Goal: Transaction & Acquisition: Purchase product/service

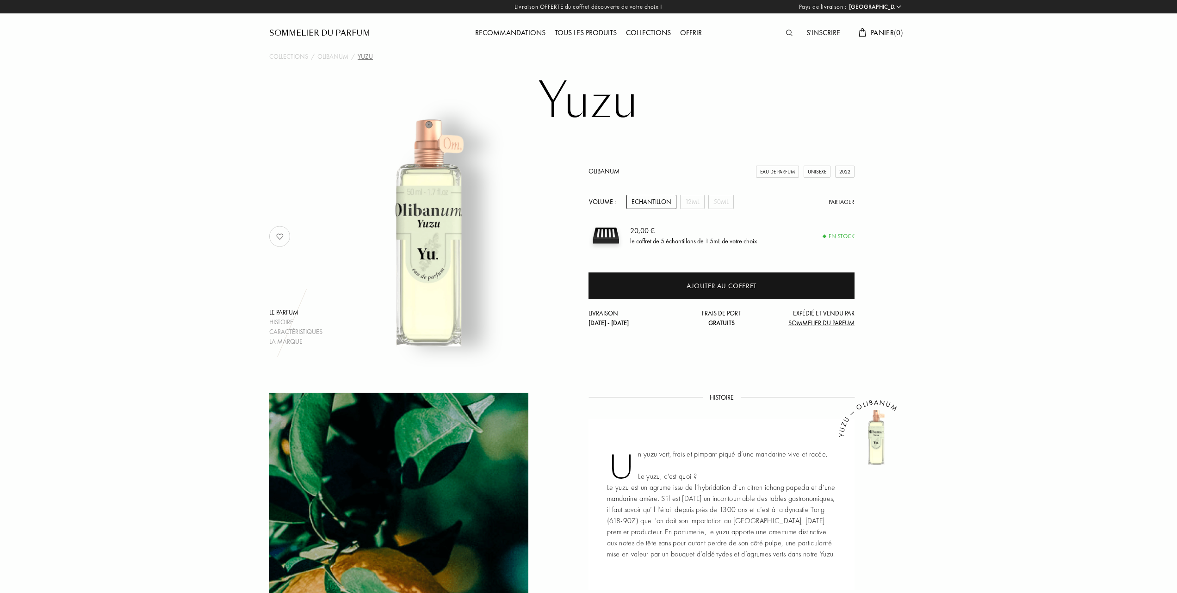
select select "FR"
click at [578, 29] on div "Tous les produits" at bounding box center [585, 33] width 71 height 12
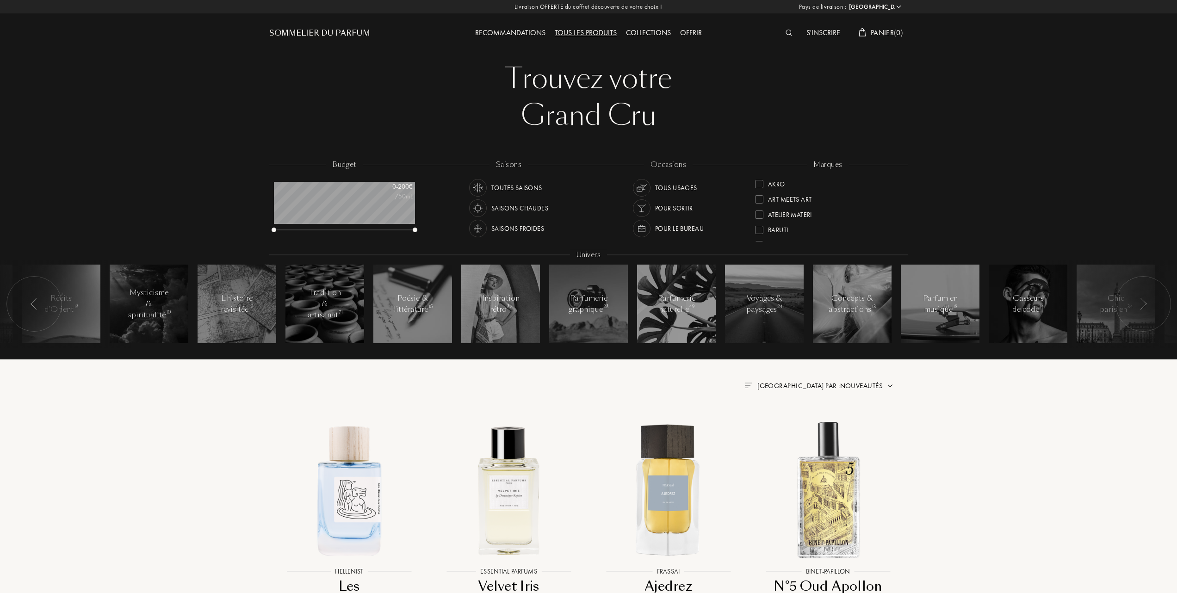
select select "FR"
click at [757, 213] on div at bounding box center [759, 214] width 8 height 8
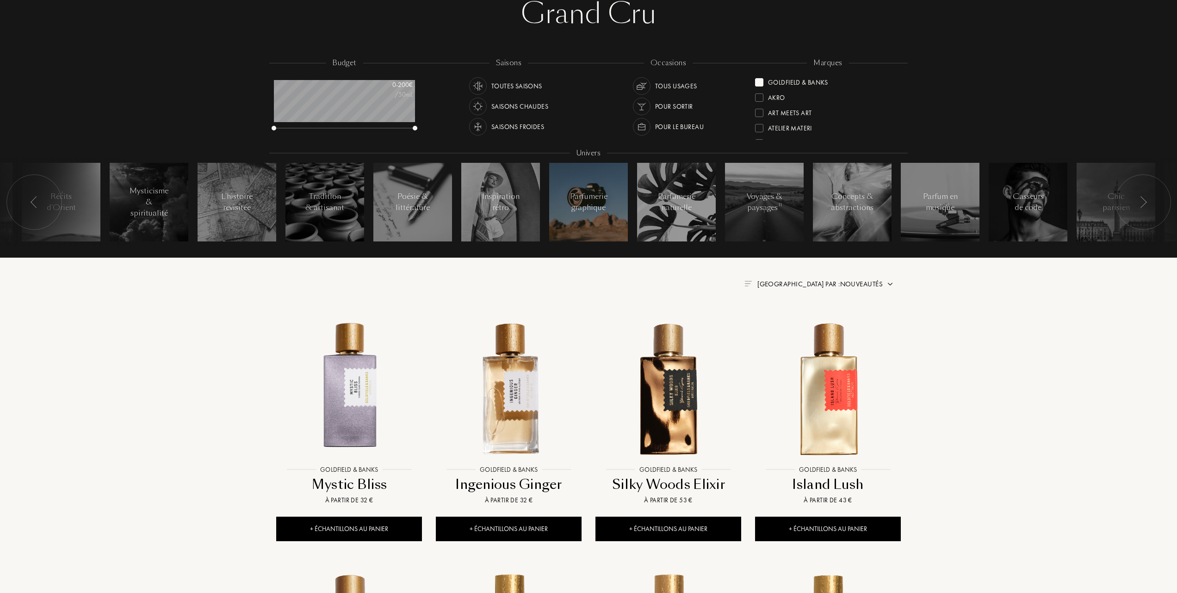
scroll to position [123, 0]
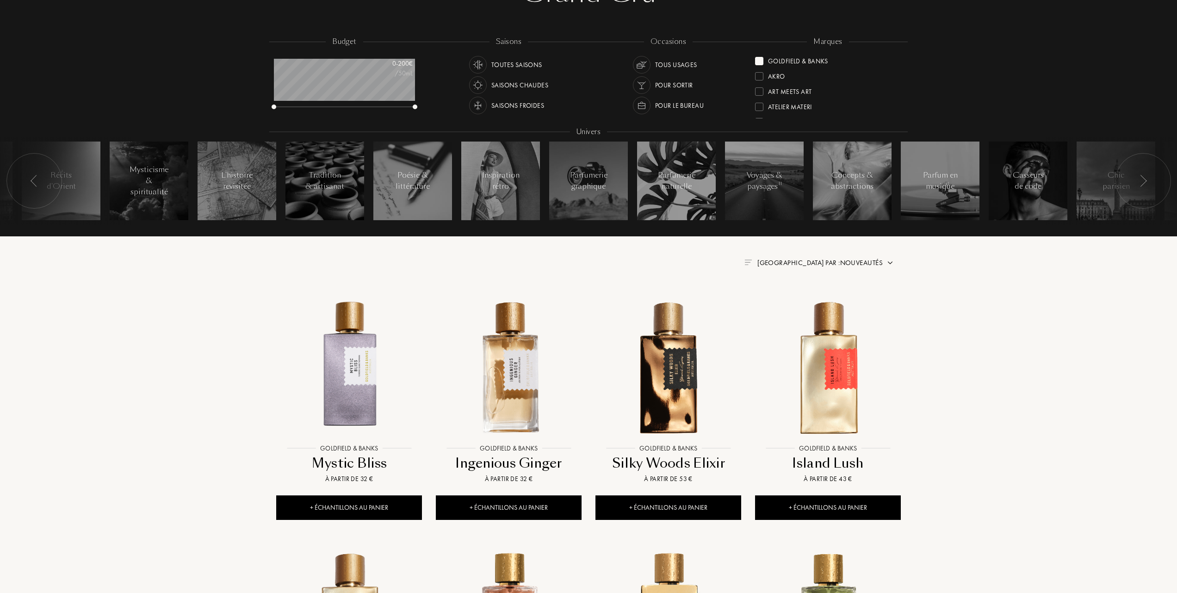
click at [857, 263] on span "Trier par : Nouveautés" at bounding box center [819, 262] width 125 height 9
click at [800, 302] on div at bounding box center [797, 303] width 6 height 6
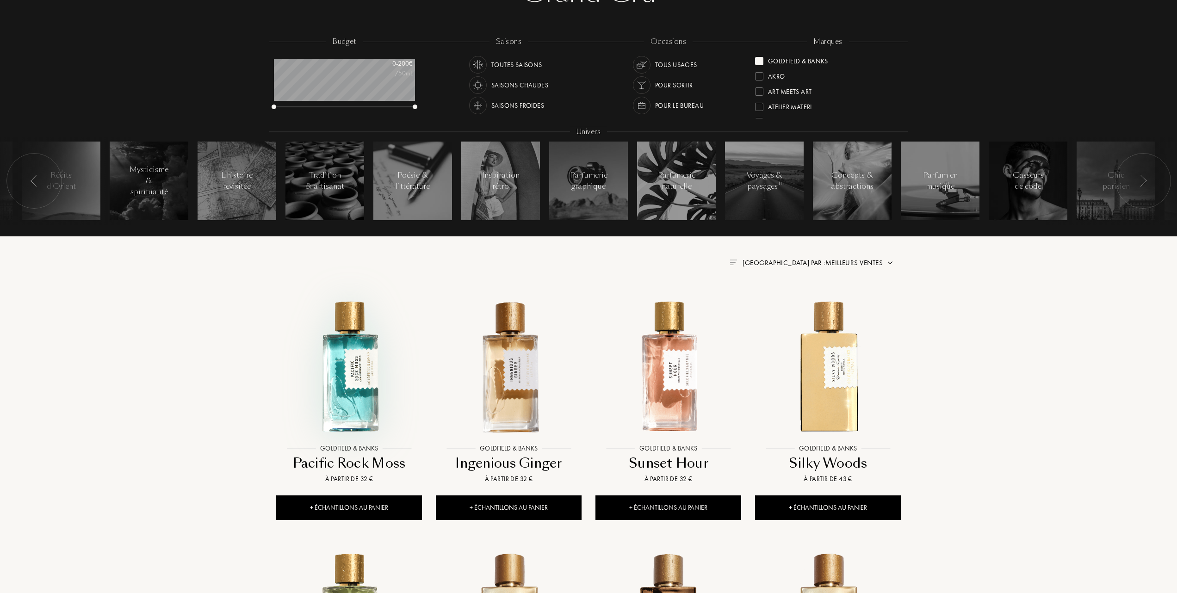
click at [340, 399] on img at bounding box center [349, 367] width 144 height 144
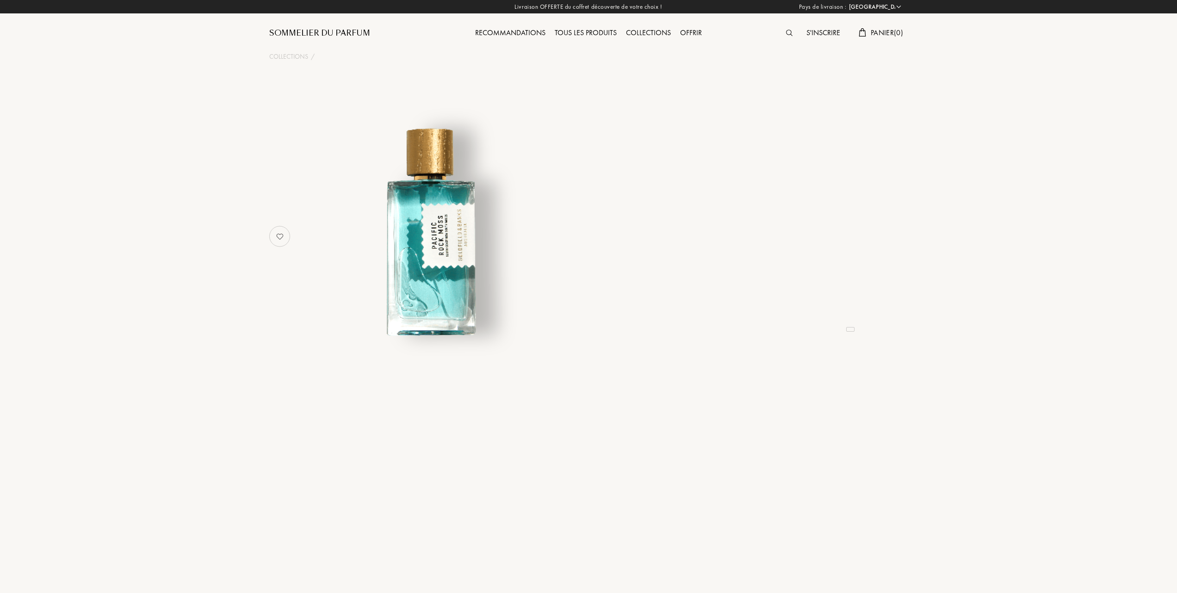
select select "FR"
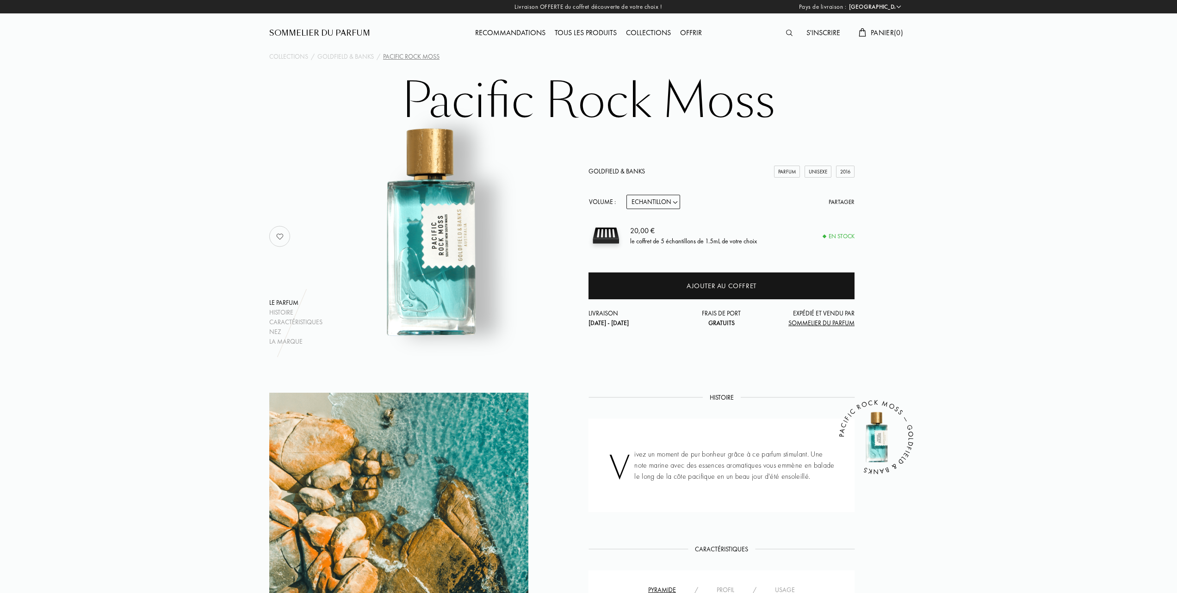
click at [676, 200] on select "Echantillon 10mL 50mL 100mL" at bounding box center [654, 202] width 54 height 14
select select "1"
click at [627, 195] on select "Echantillon 10mL 50mL 100mL" at bounding box center [654, 202] width 54 height 14
select select "1"
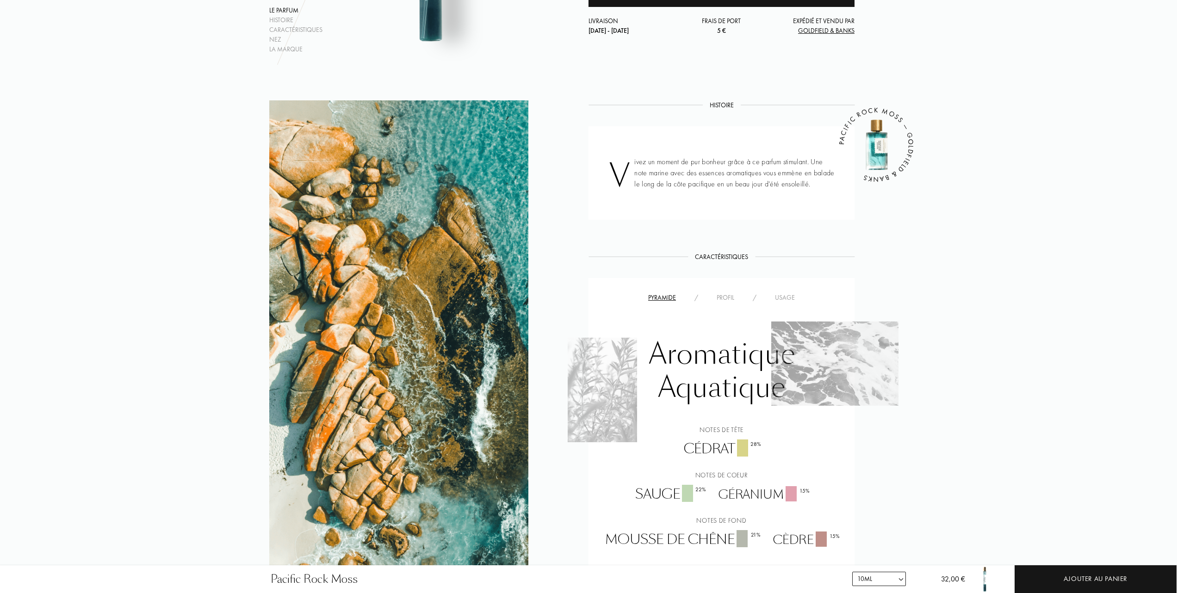
scroll to position [308, 0]
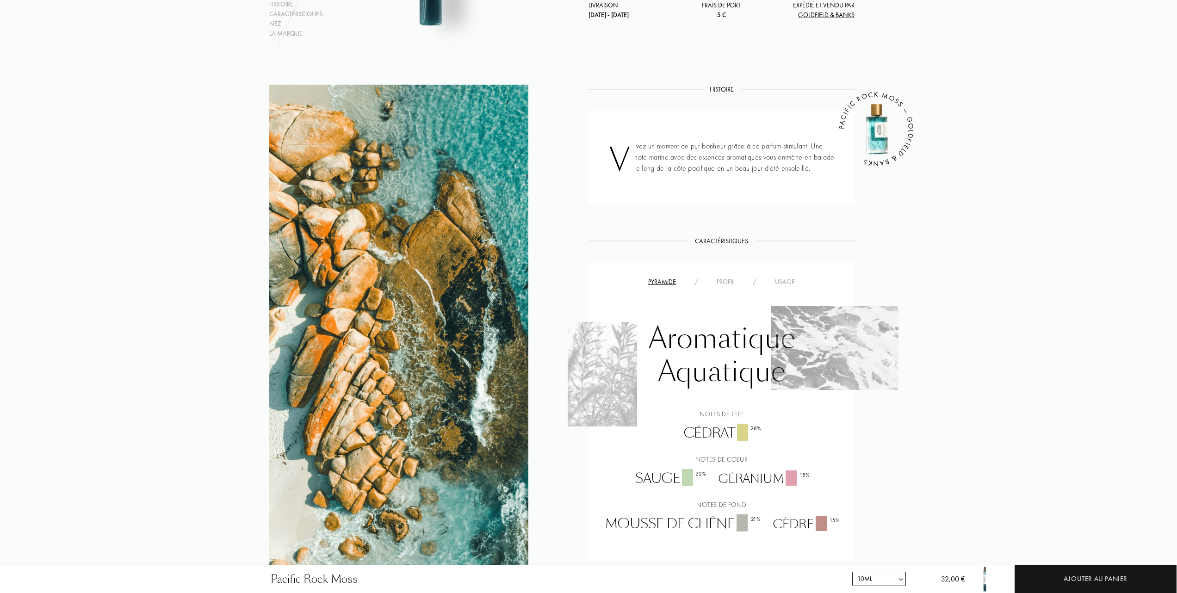
click at [782, 279] on div "Usage" at bounding box center [785, 282] width 38 height 10
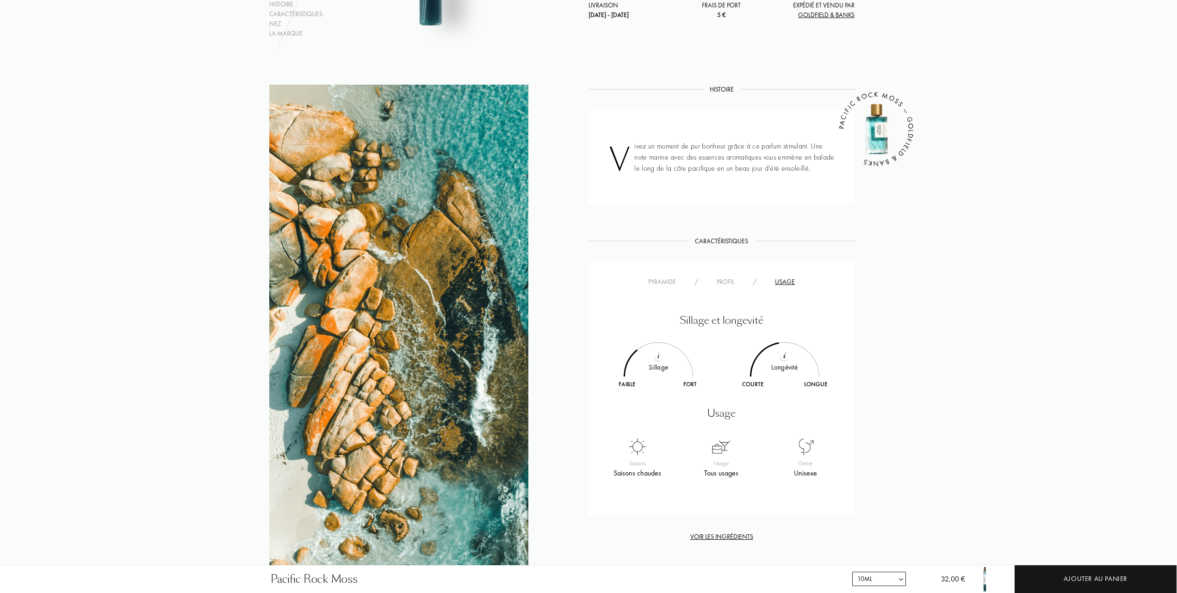
click at [728, 281] on div "Profil" at bounding box center [725, 282] width 36 height 10
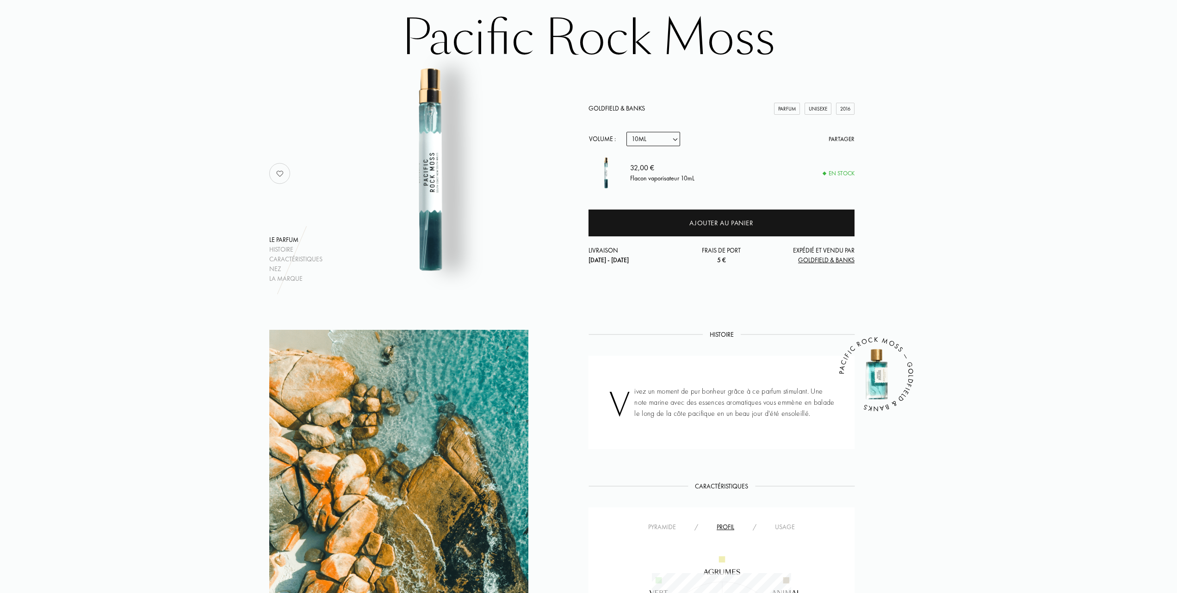
scroll to position [62, 0]
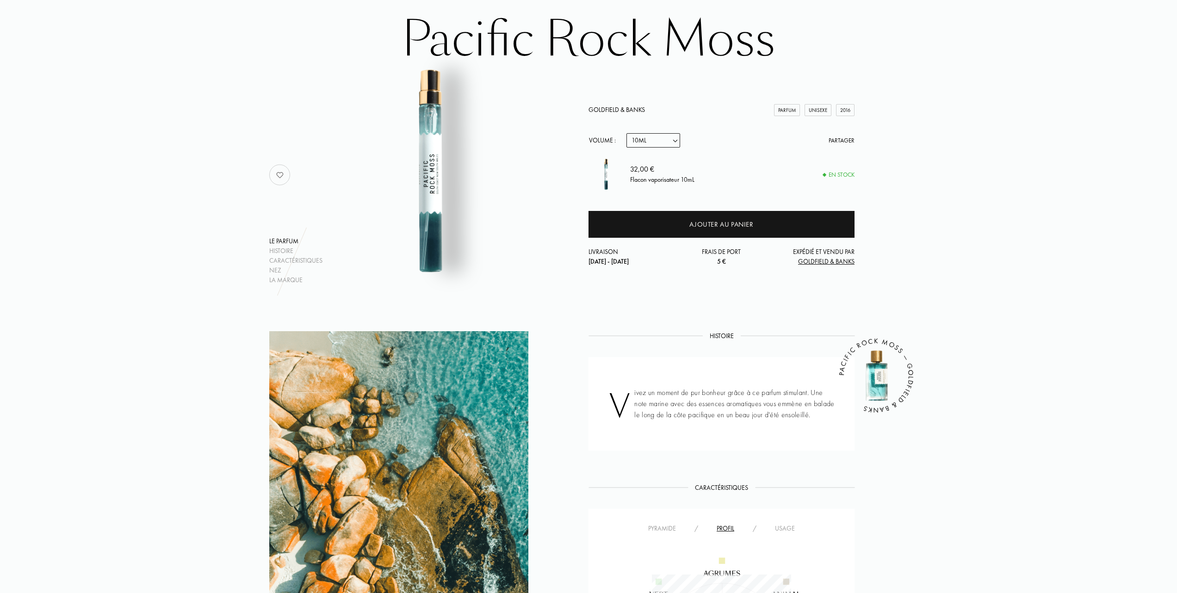
click at [676, 140] on select "Echantillon 10mL 50mL 100mL" at bounding box center [654, 140] width 54 height 14
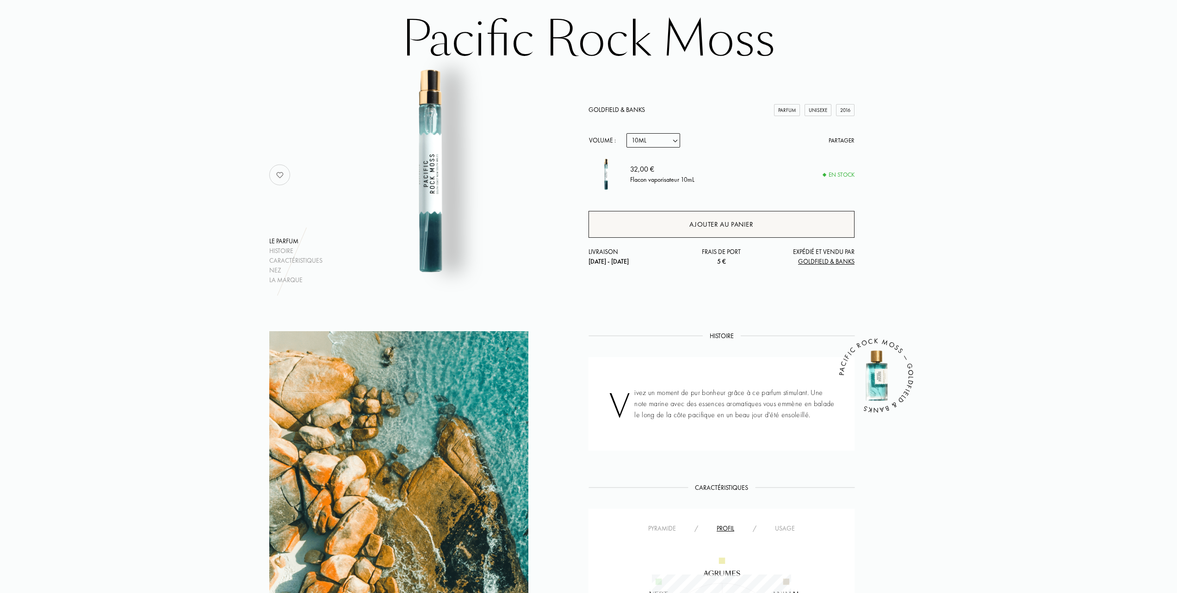
click at [719, 226] on div "Ajouter au panier" at bounding box center [721, 224] width 64 height 11
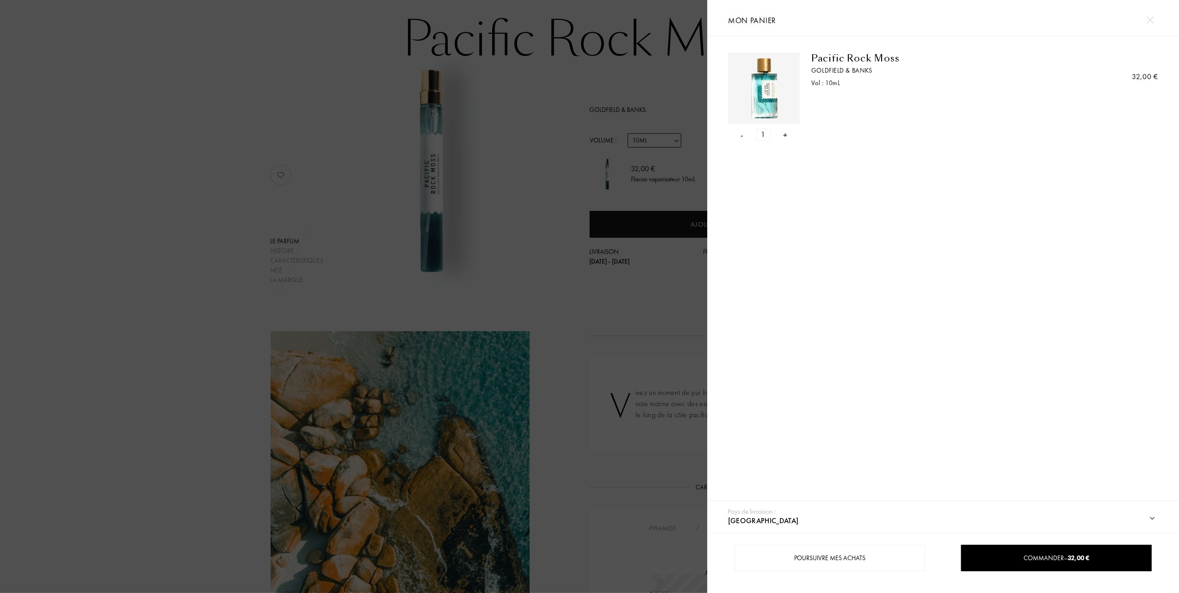
click at [745, 136] on div "- 1 +" at bounding box center [764, 135] width 72 height 12
click at [738, 131] on div "- 1 +" at bounding box center [764, 135] width 72 height 12
click at [745, 134] on div "- 1 +" at bounding box center [764, 135] width 72 height 12
click at [741, 134] on div "-" at bounding box center [742, 135] width 3 height 12
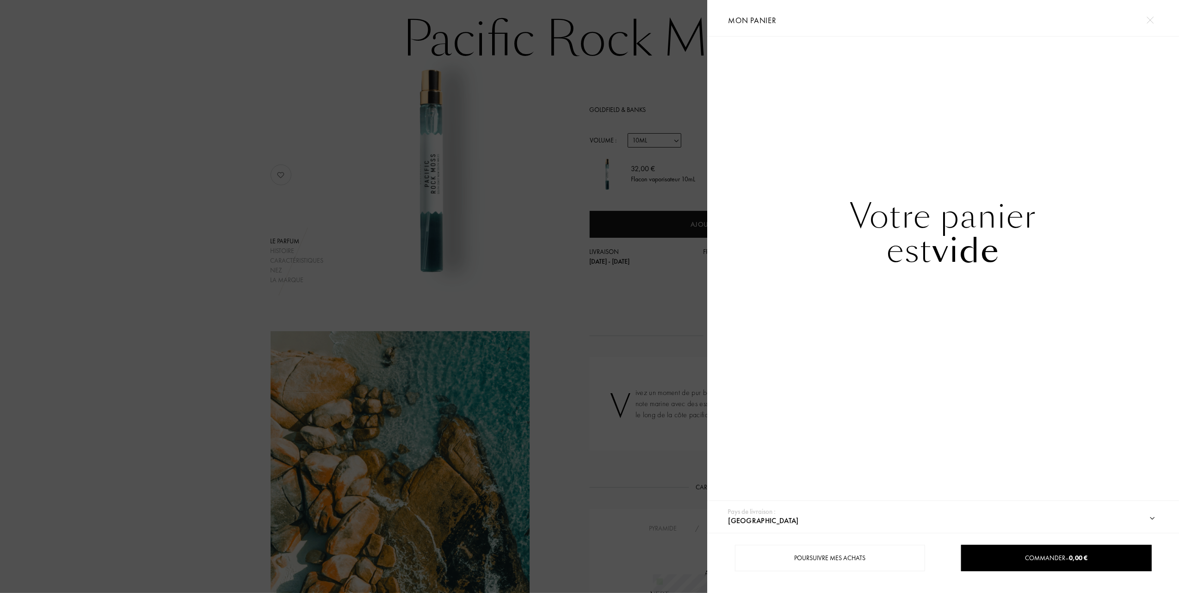
click at [550, 163] on div at bounding box center [353, 296] width 707 height 593
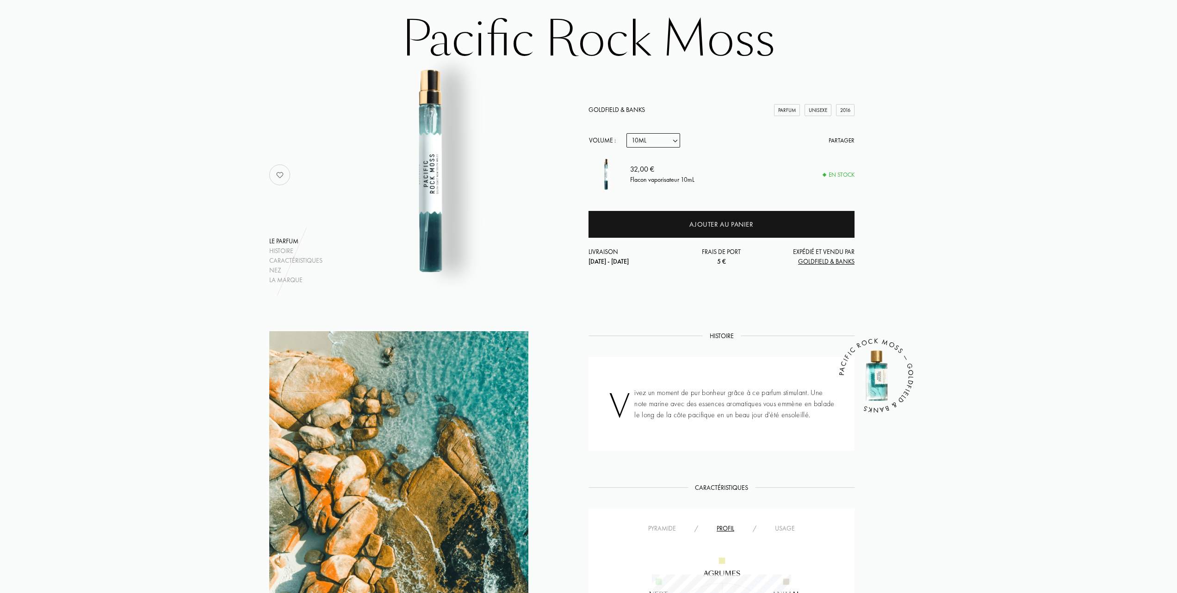
click at [676, 139] on select "Echantillon 10mL 50mL 100mL" at bounding box center [654, 140] width 54 height 14
select select "0"
click at [627, 133] on select "Echantillon 10mL 50mL 100mL" at bounding box center [654, 140] width 54 height 14
select select "0"
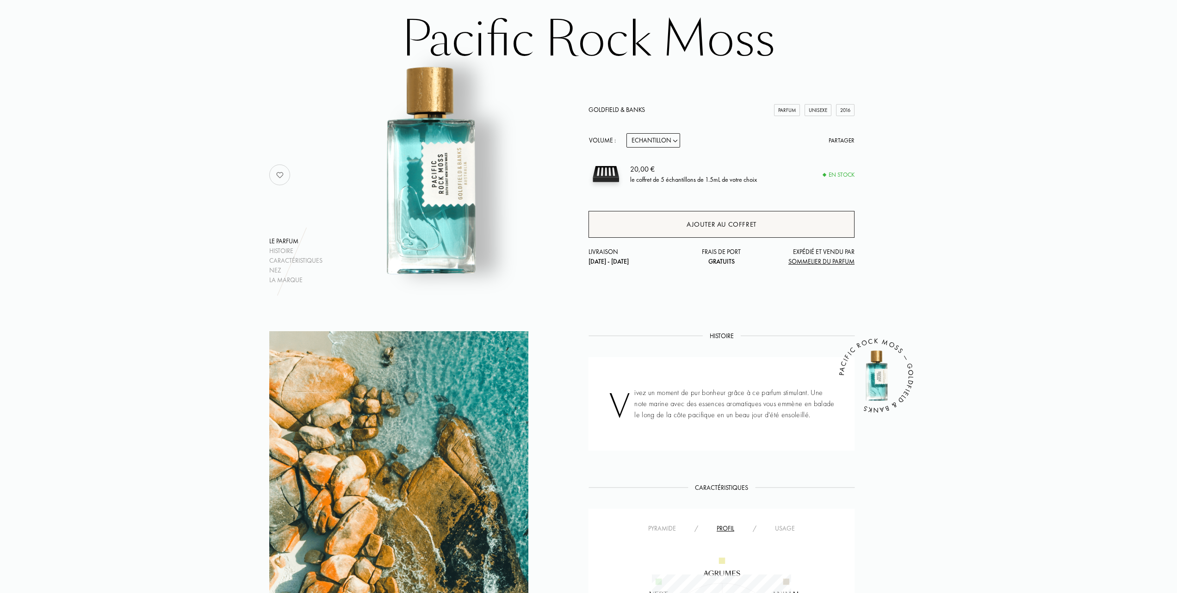
click at [702, 225] on div "Ajouter au coffret" at bounding box center [722, 224] width 70 height 11
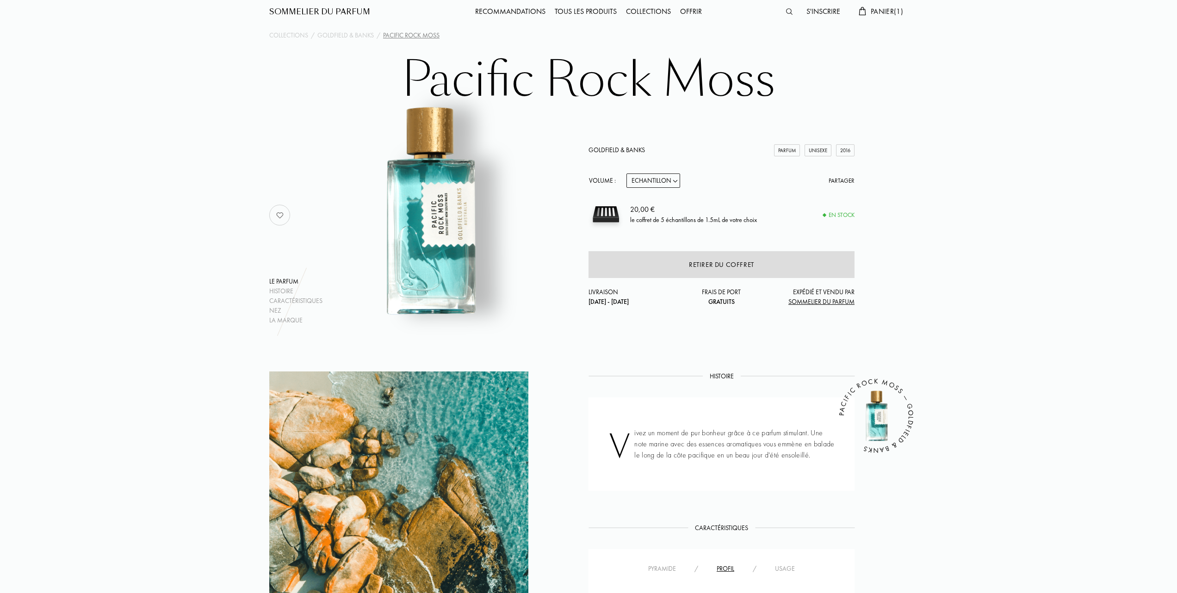
scroll to position [0, 0]
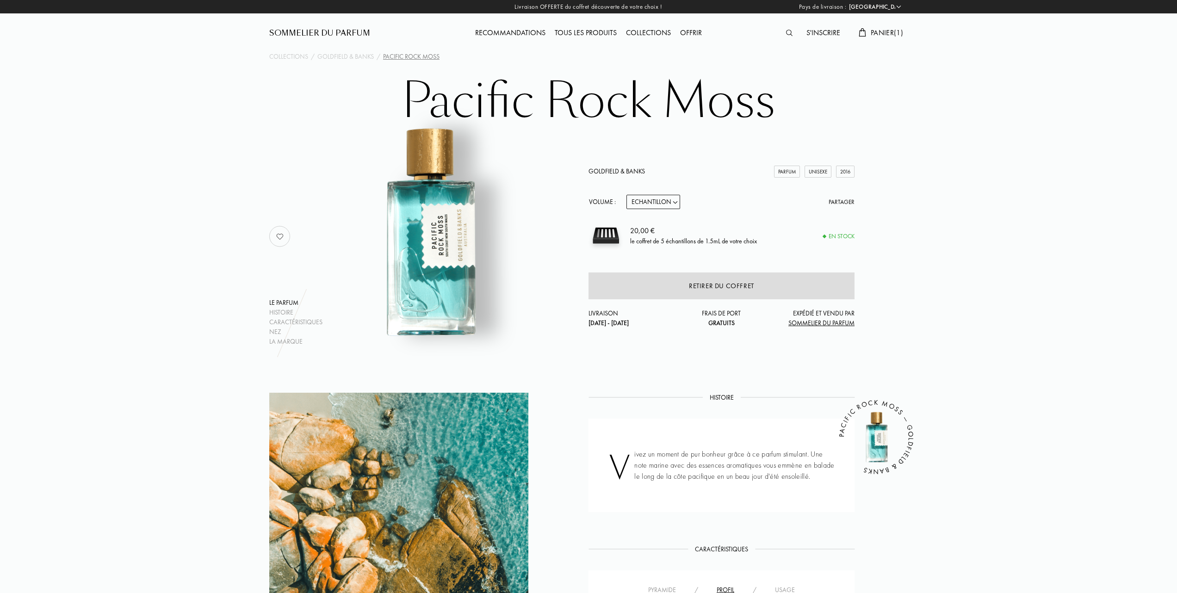
click at [883, 30] on span "Panier ( 1 )" at bounding box center [887, 33] width 32 height 10
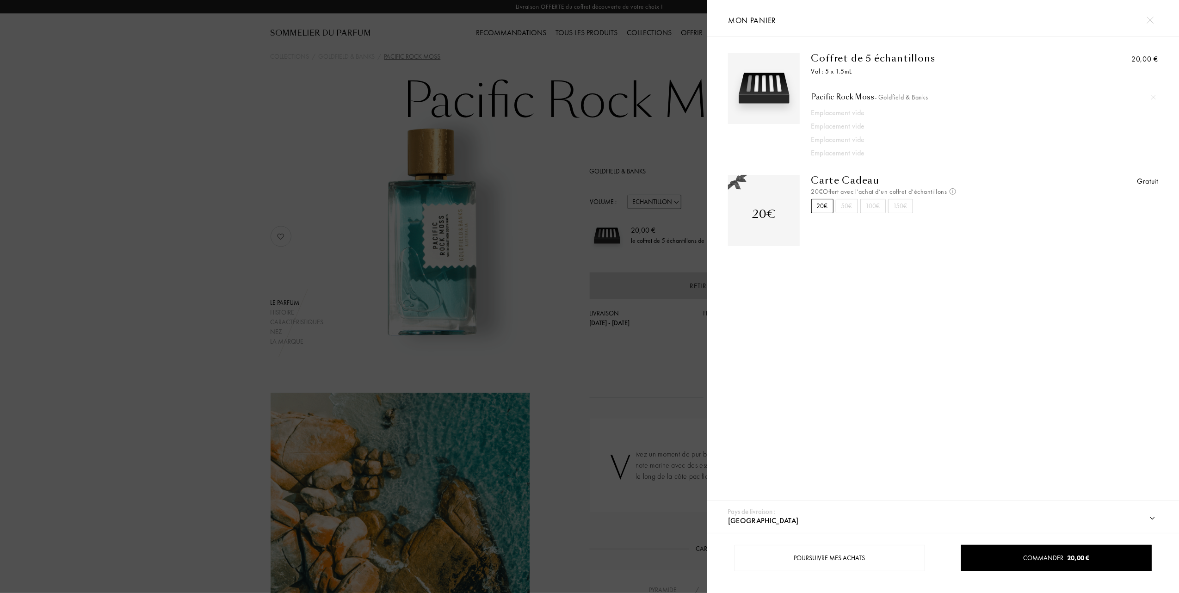
click at [200, 276] on div at bounding box center [353, 296] width 707 height 593
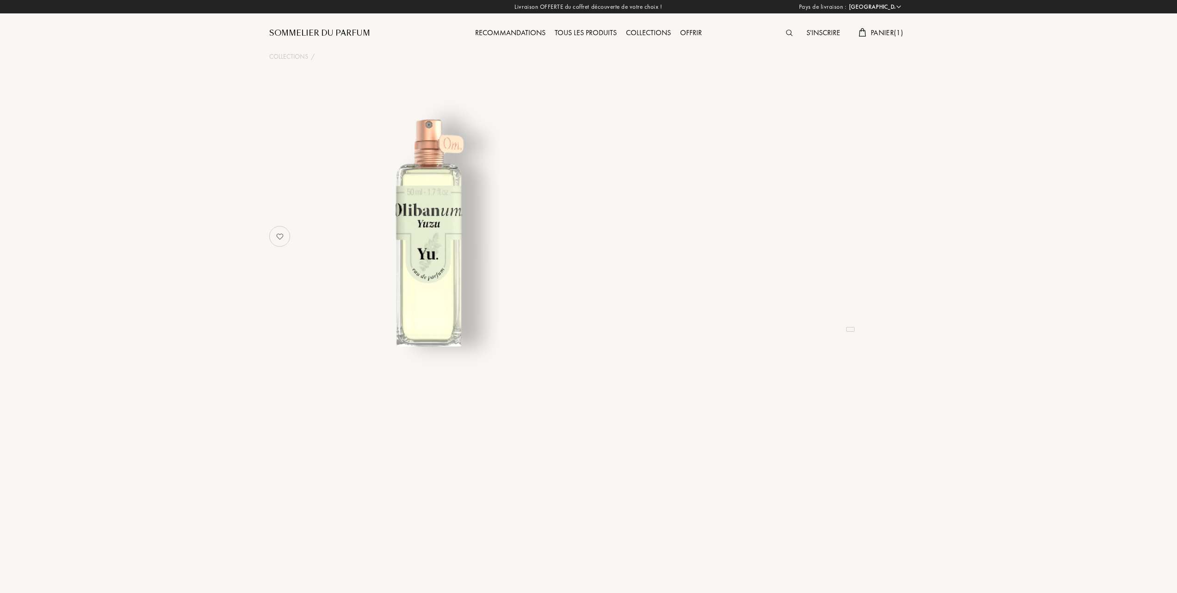
select select "FR"
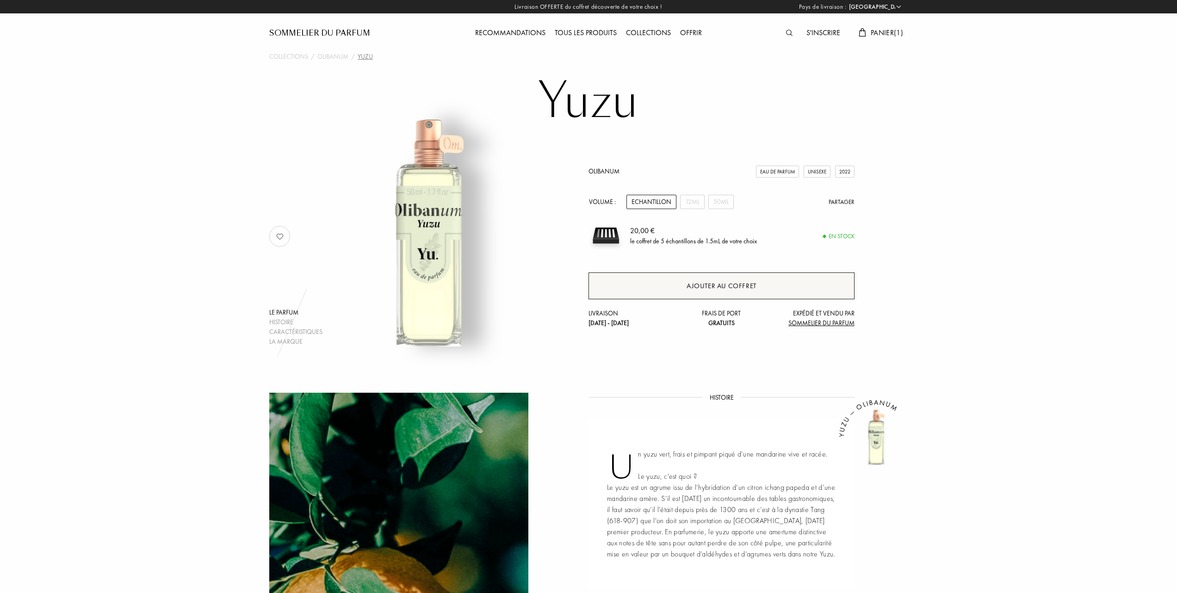
click at [724, 285] on div "Ajouter au coffret" at bounding box center [722, 286] width 70 height 11
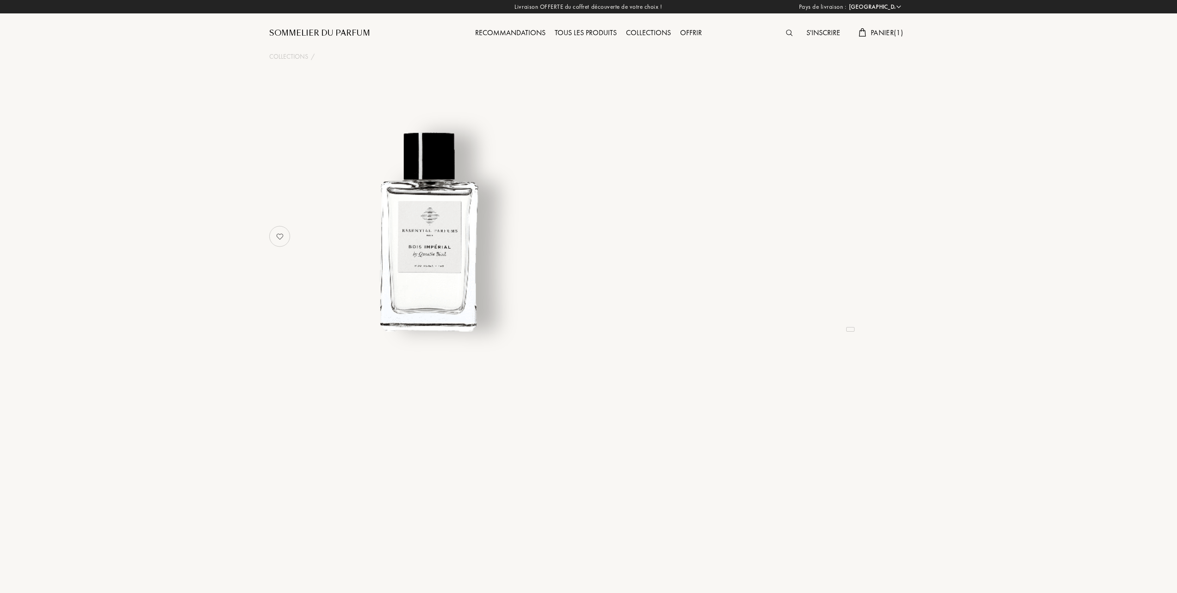
select select "FR"
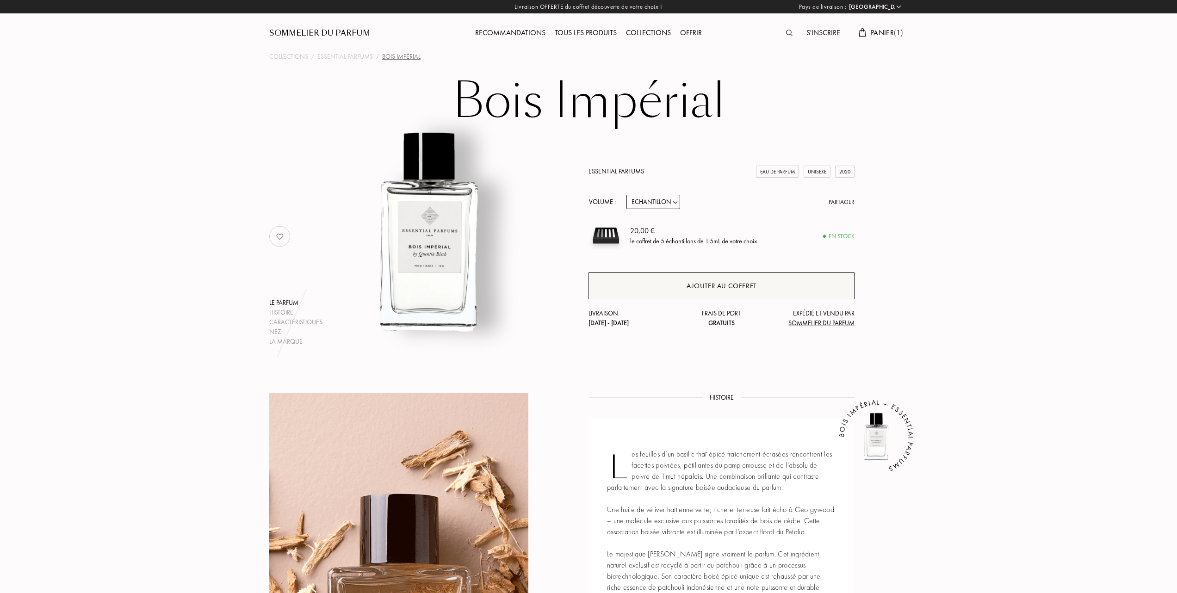
click at [721, 282] on div "Ajouter au coffret" at bounding box center [722, 286] width 70 height 11
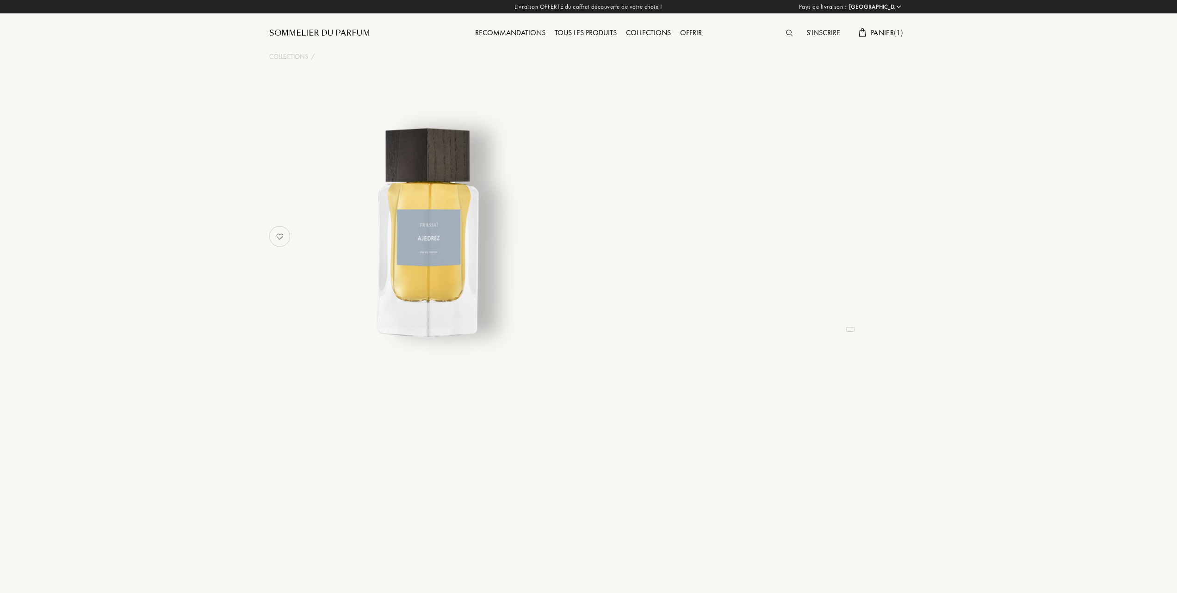
select select "FR"
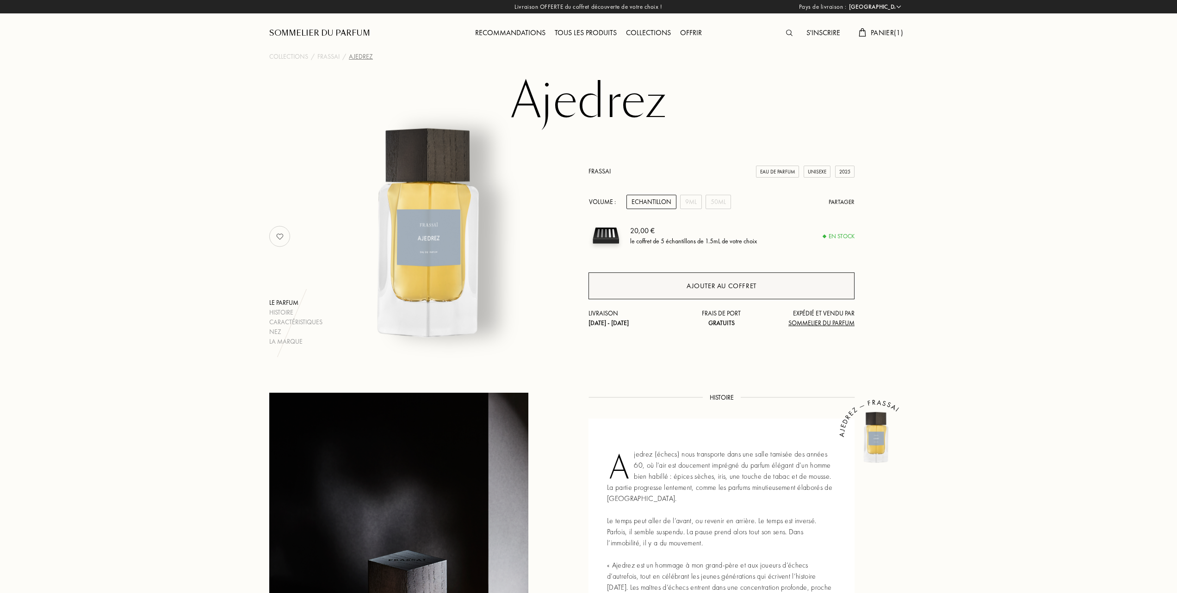
click at [733, 285] on div "Ajouter au coffret" at bounding box center [722, 286] width 70 height 11
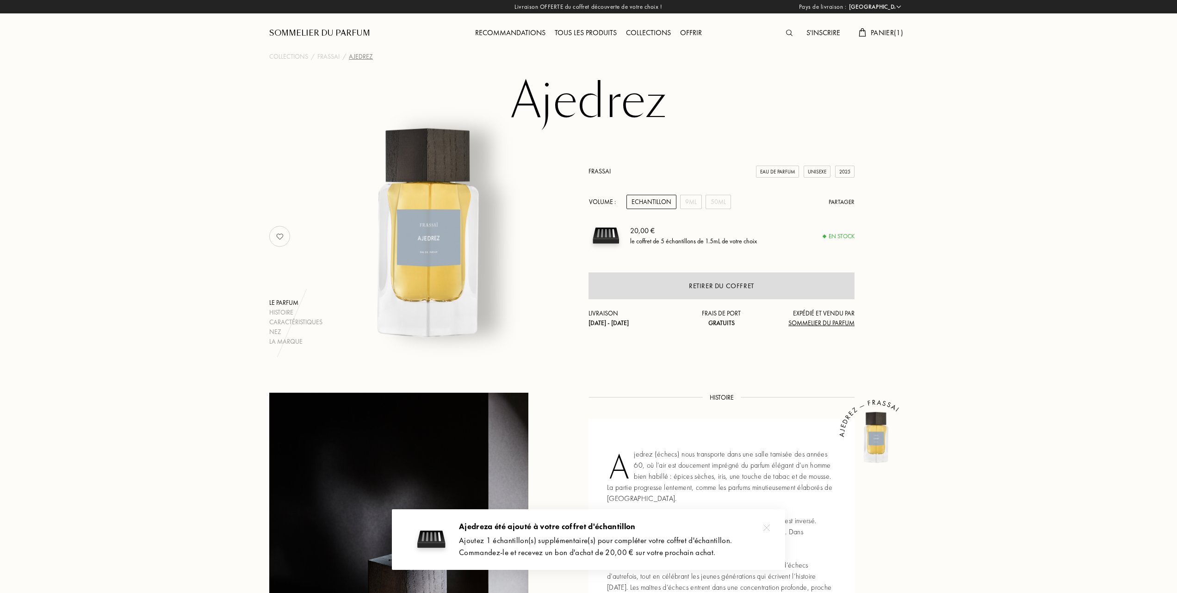
click at [875, 34] on span "Panier ( 1 )" at bounding box center [887, 33] width 32 height 10
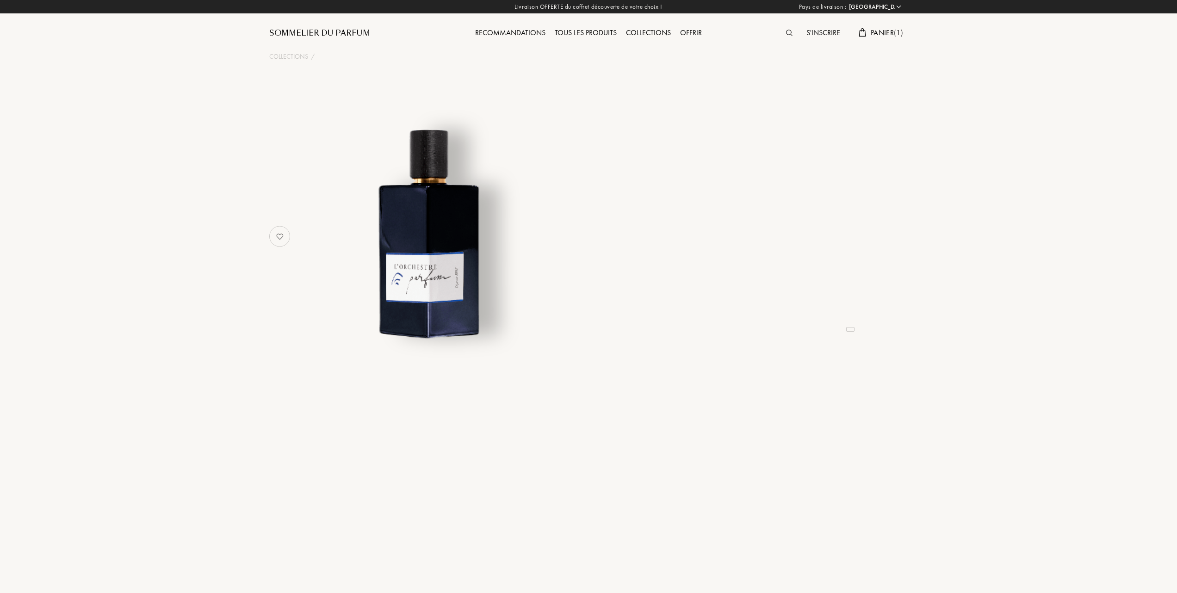
select select "FR"
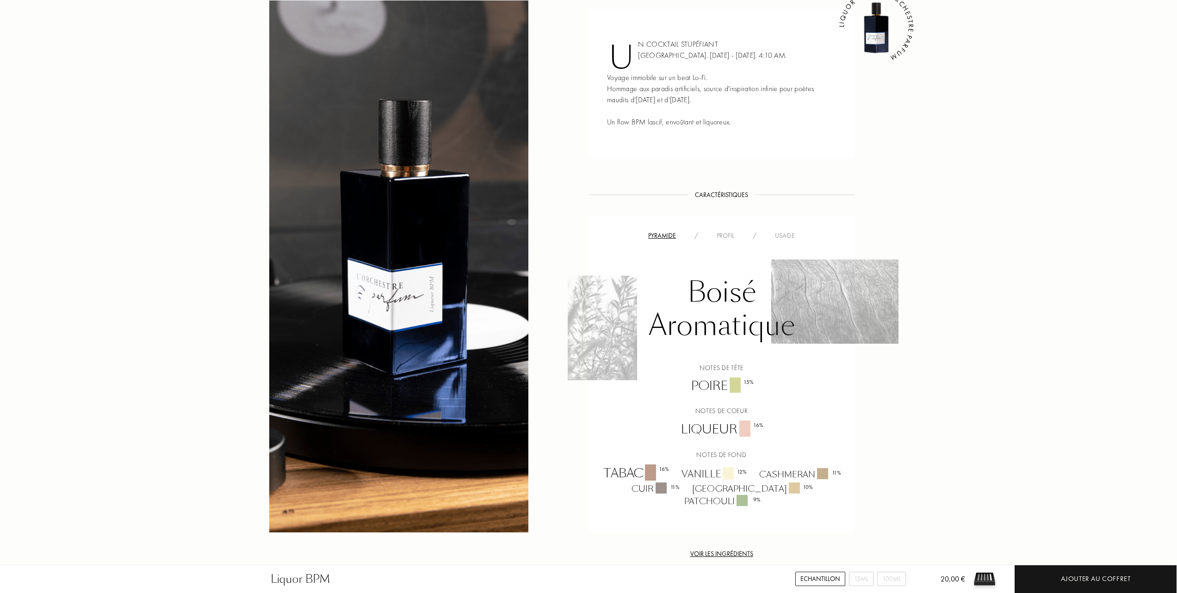
scroll to position [432, 0]
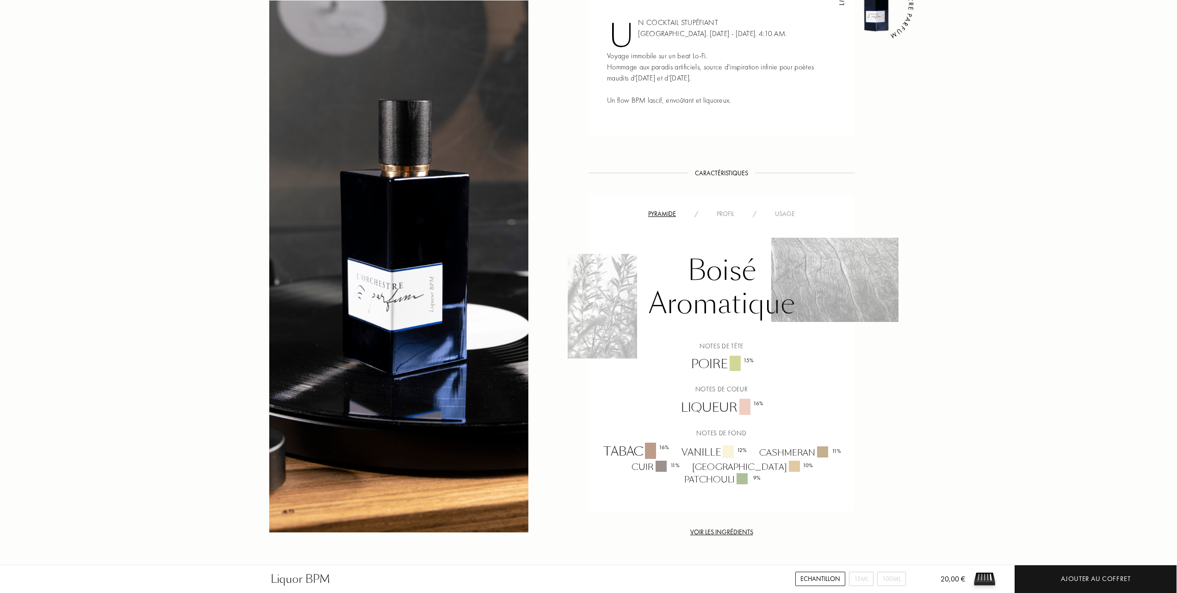
click at [791, 211] on div "Usage" at bounding box center [785, 214] width 38 height 10
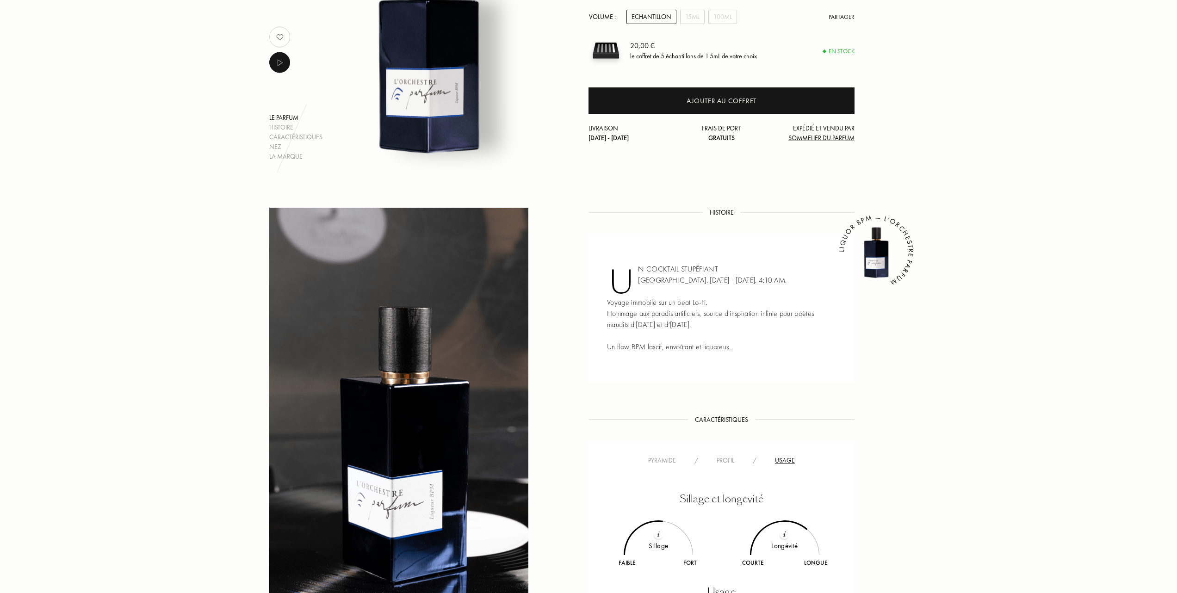
scroll to position [0, 0]
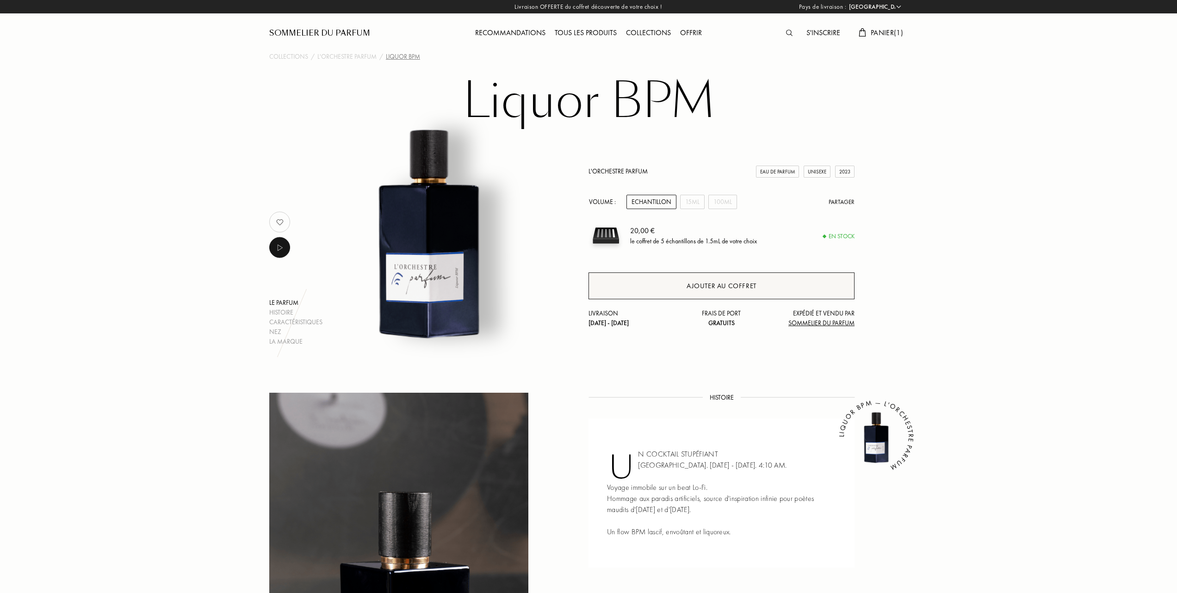
click at [733, 287] on div "Ajouter au coffret" at bounding box center [722, 286] width 70 height 11
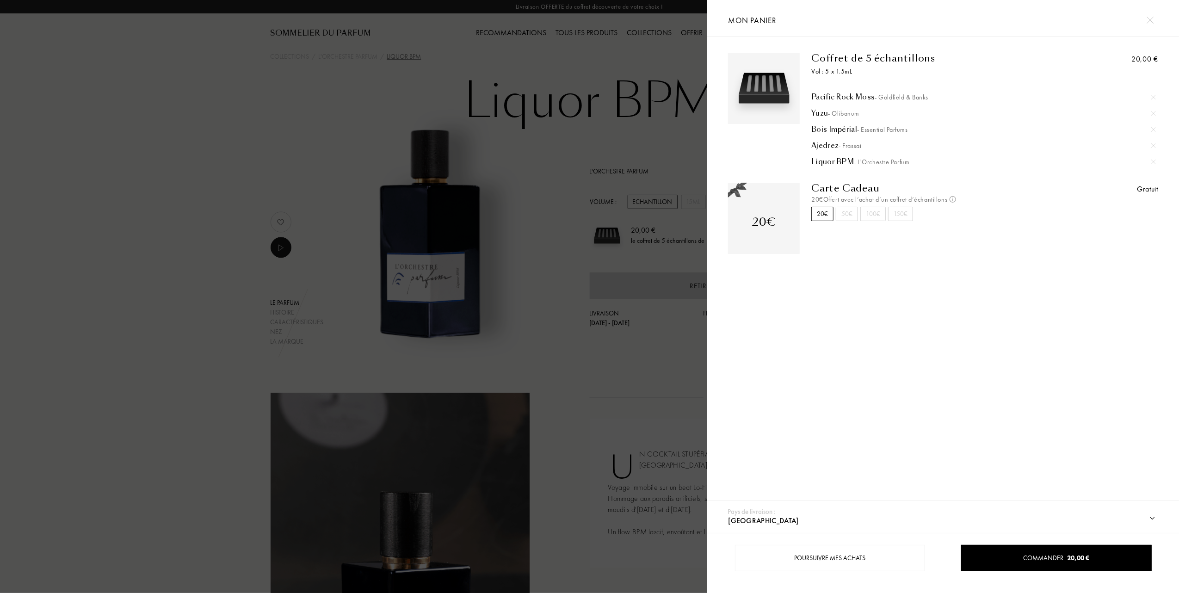
click at [521, 365] on div at bounding box center [353, 296] width 707 height 593
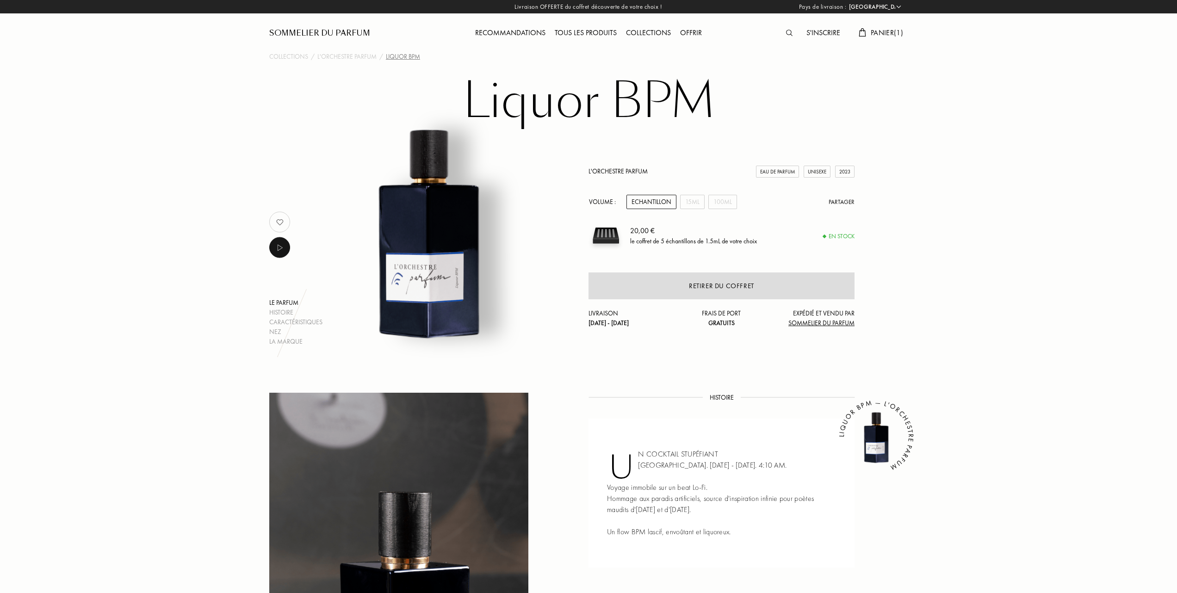
click at [881, 34] on span "Panier ( 1 )" at bounding box center [887, 33] width 32 height 10
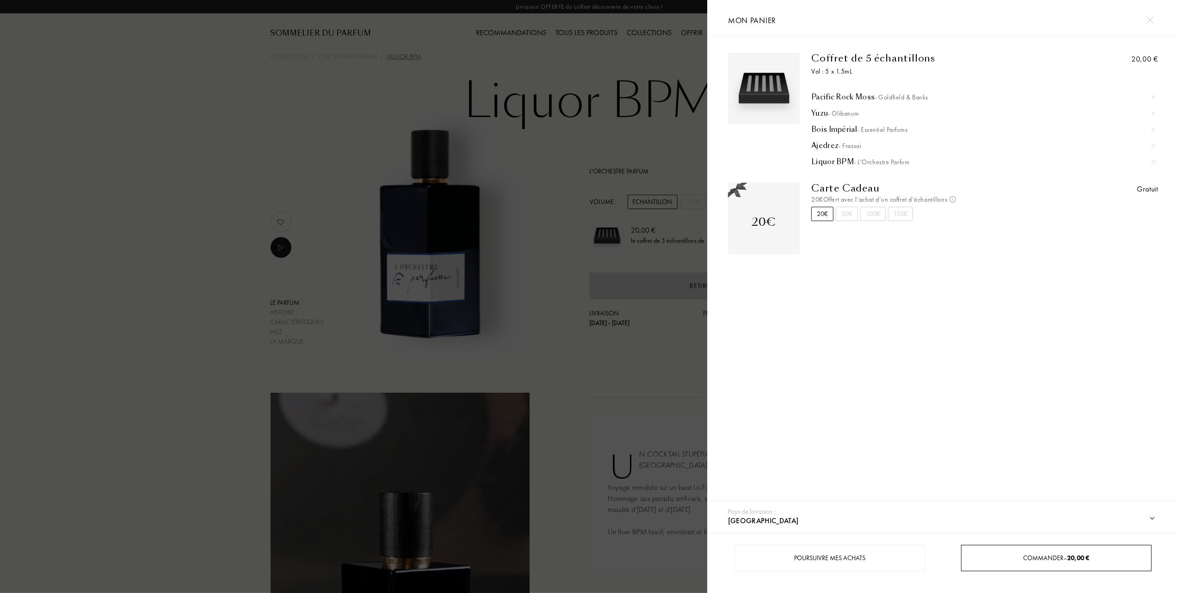
click at [996, 556] on div "Commander – 20,00 €" at bounding box center [1056, 558] width 189 height 10
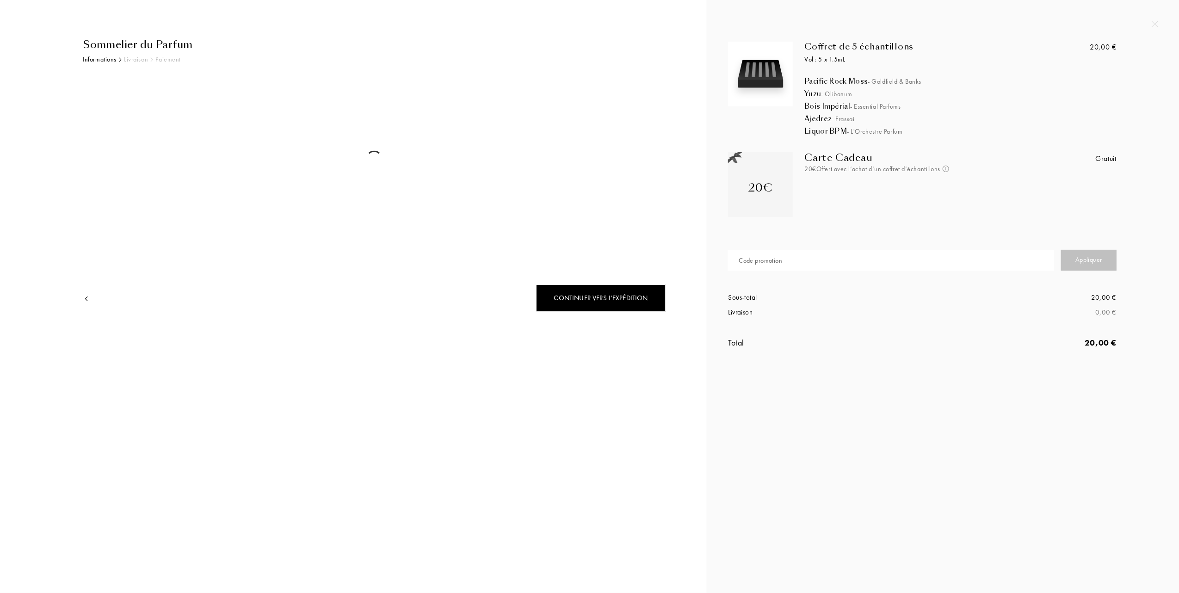
select select "FR"
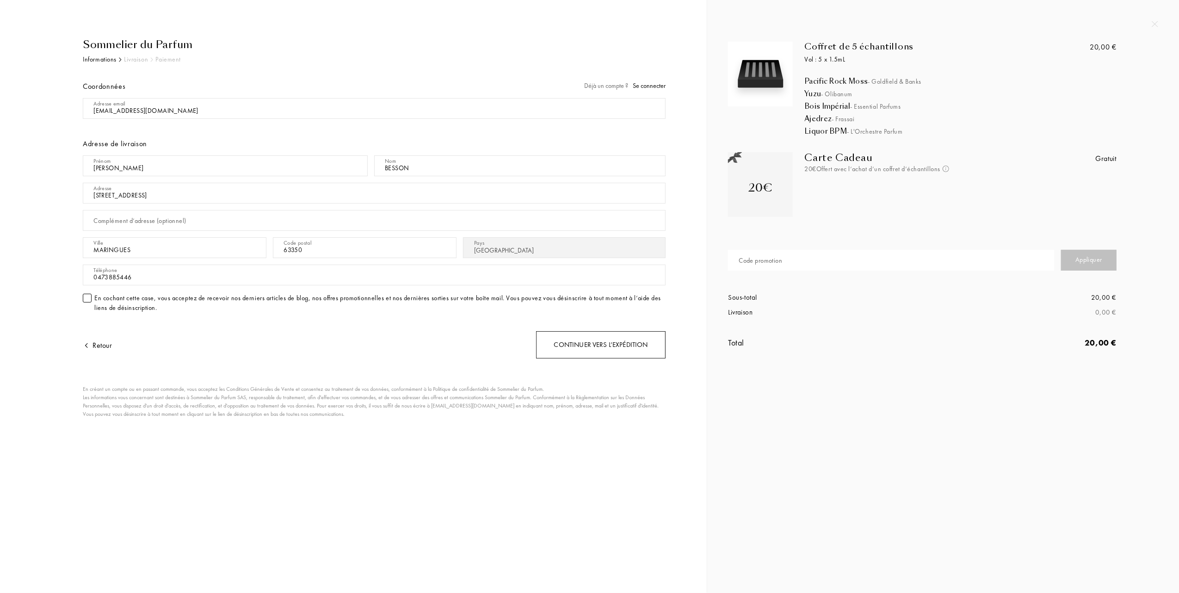
click at [581, 343] on div "Continuer vers l’expédition" at bounding box center [601, 344] width 130 height 27
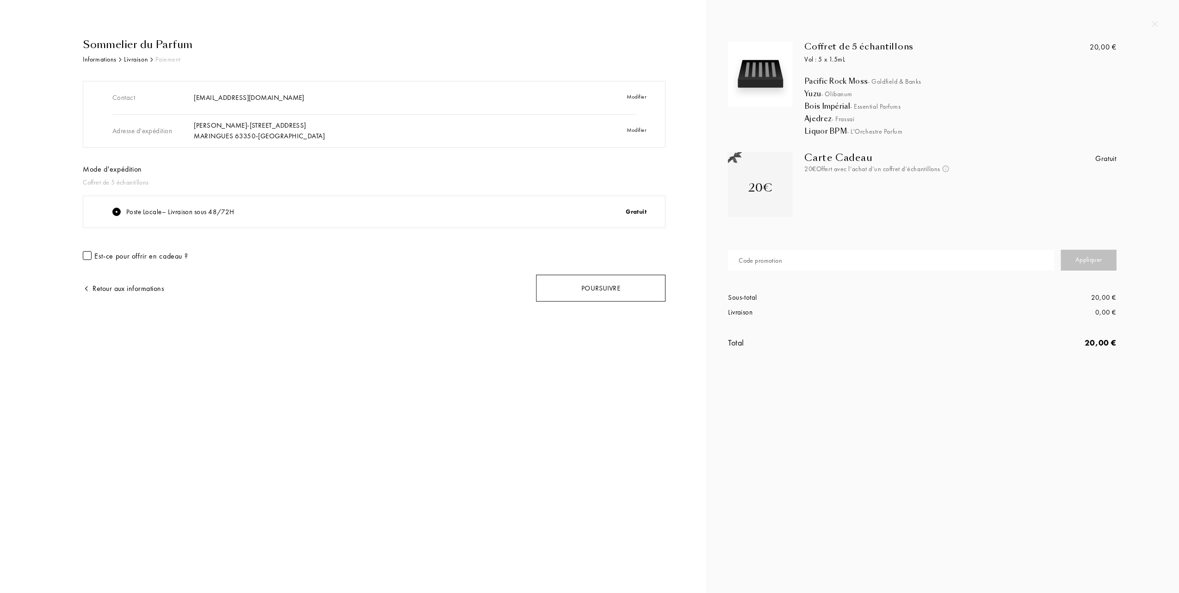
click at [591, 292] on div "Poursuivre" at bounding box center [601, 288] width 130 height 27
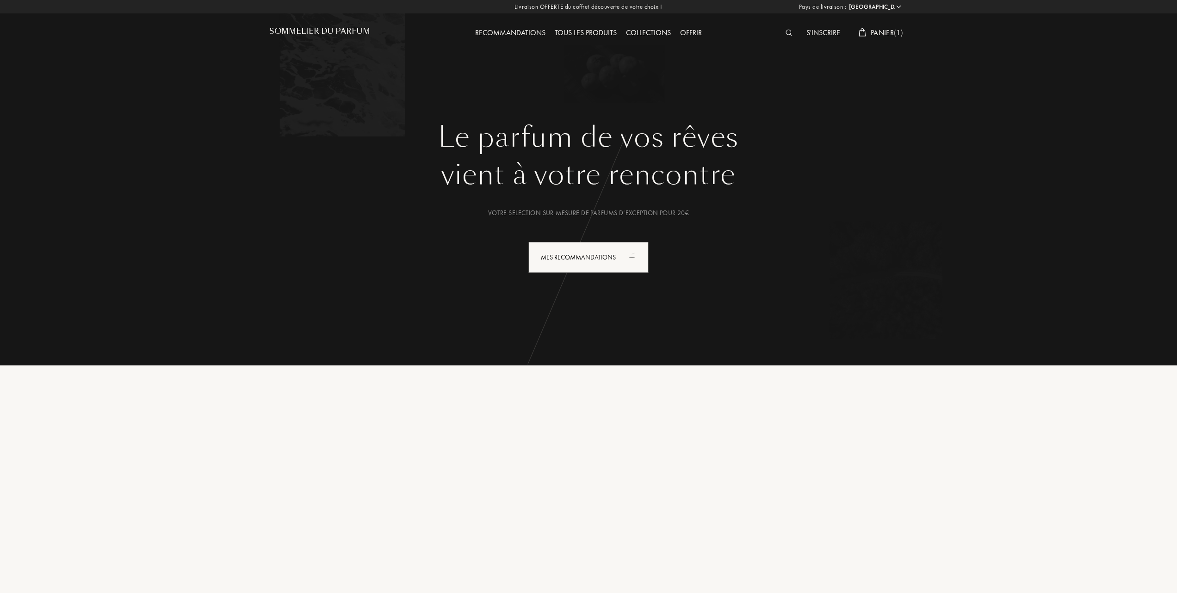
select select "FR"
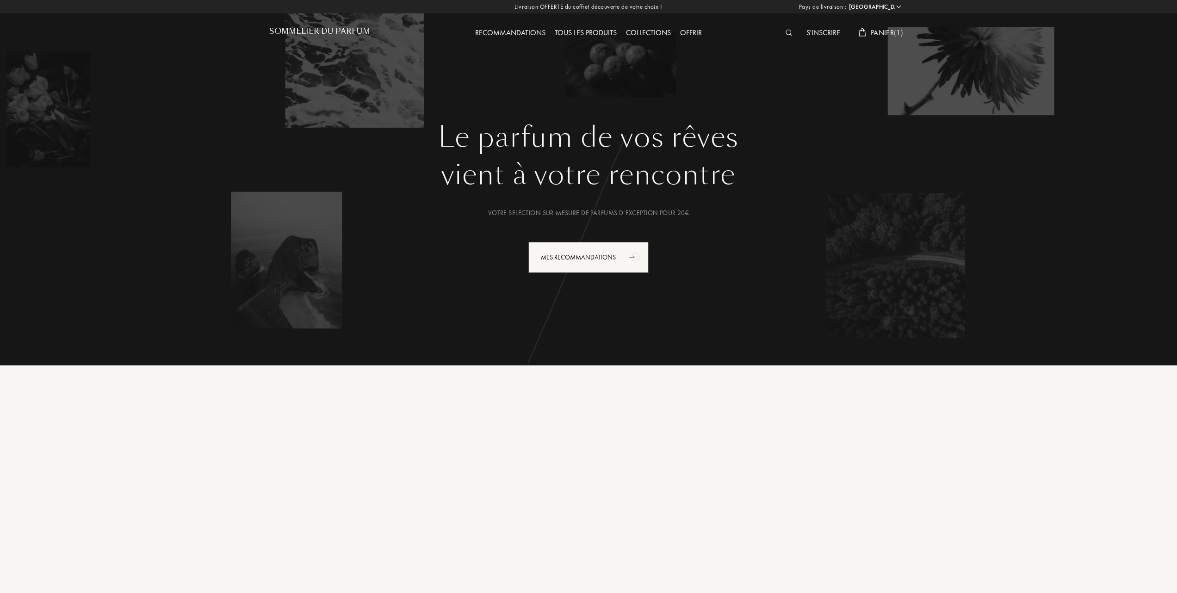
click at [880, 32] on span "Panier ( 1 )" at bounding box center [887, 33] width 32 height 10
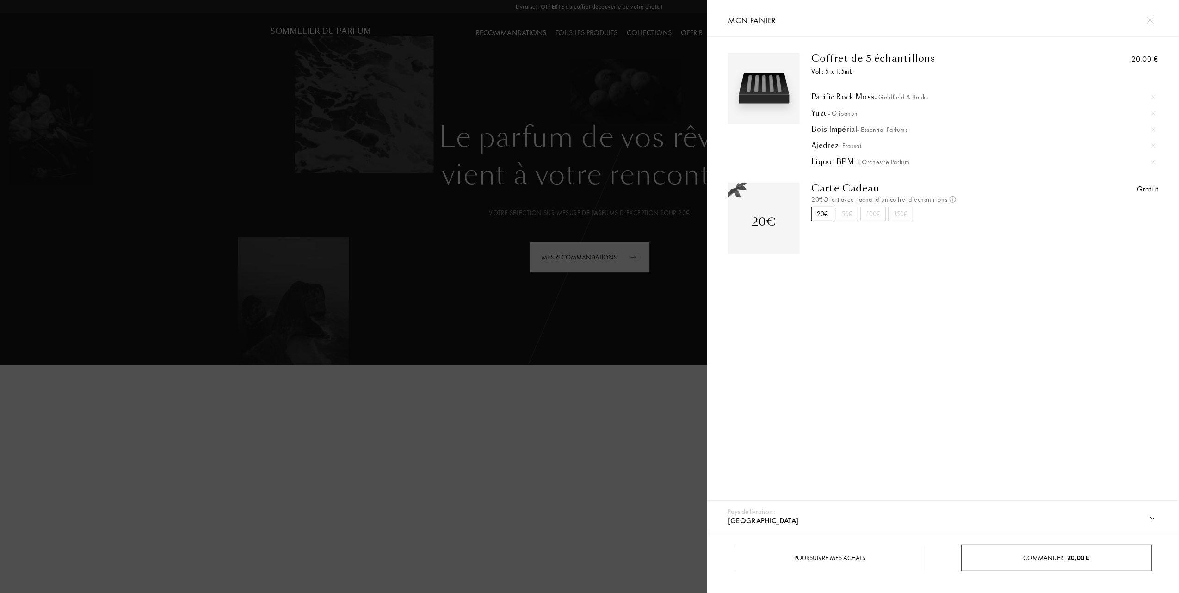
click at [1047, 556] on span "Commander – 20,00 €" at bounding box center [1057, 558] width 66 height 8
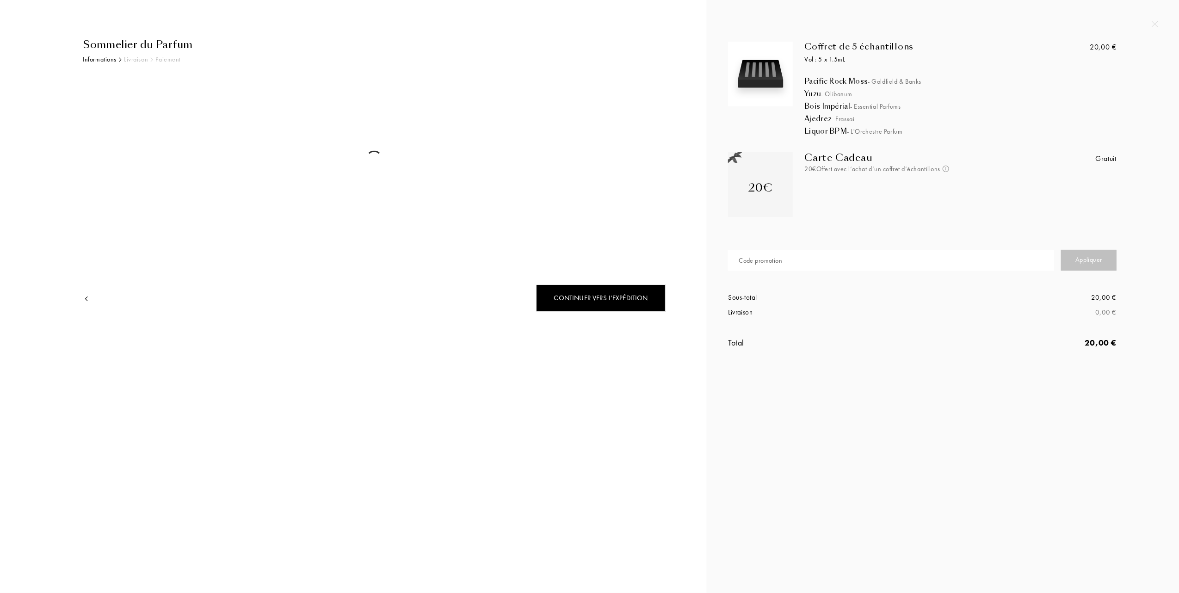
select select "FR"
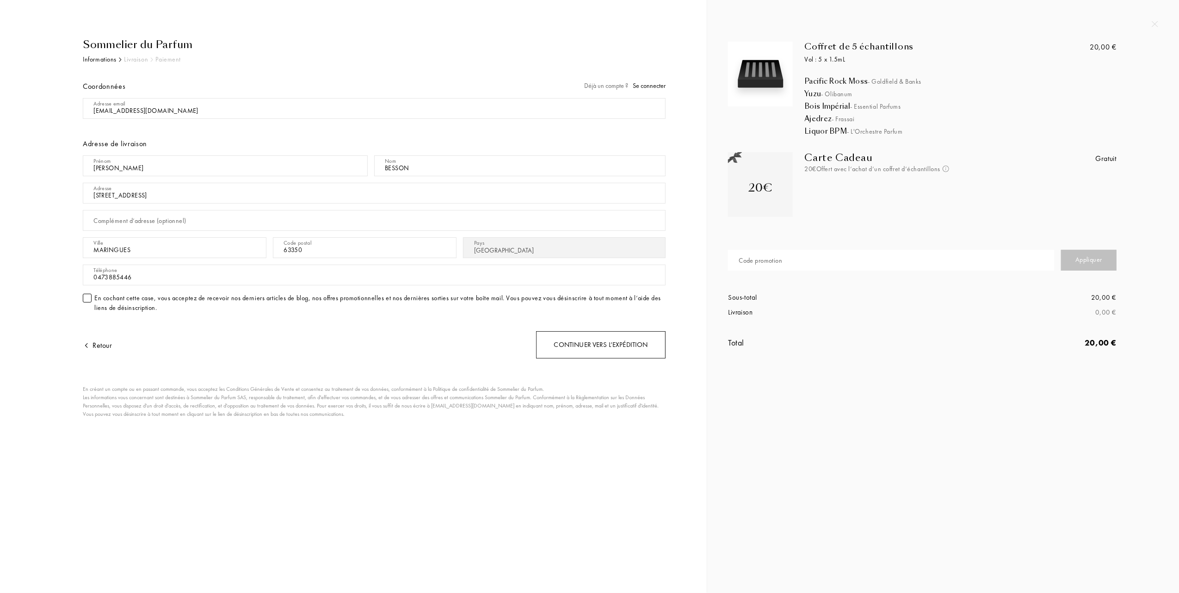
click at [596, 347] on div "Continuer vers l’expédition" at bounding box center [601, 344] width 130 height 27
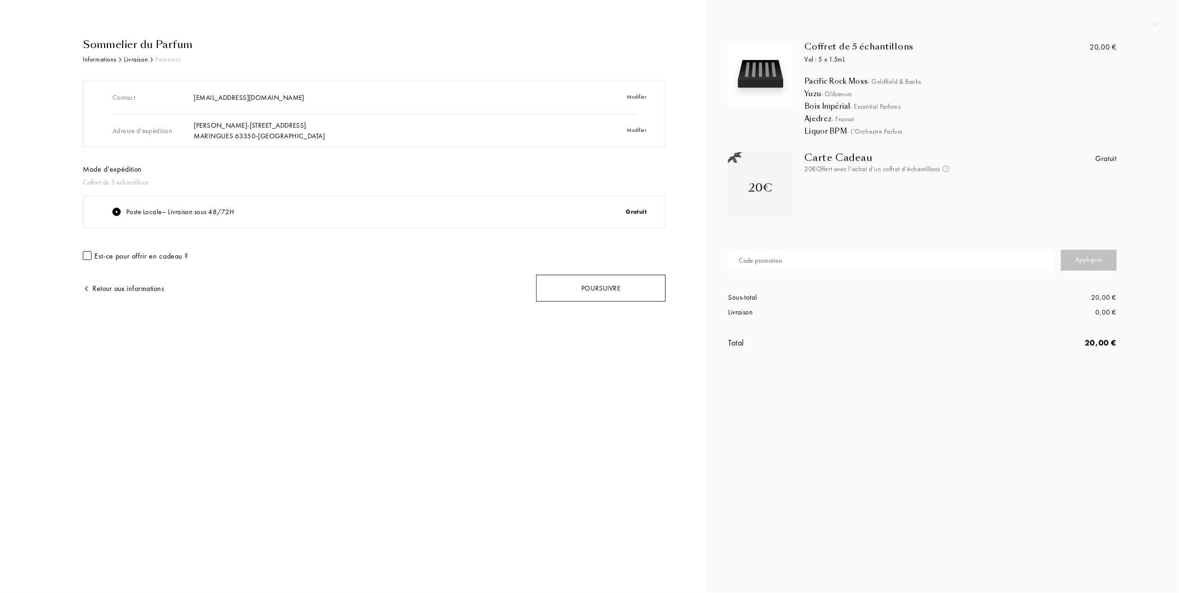
click at [606, 286] on div "Poursuivre" at bounding box center [601, 288] width 130 height 27
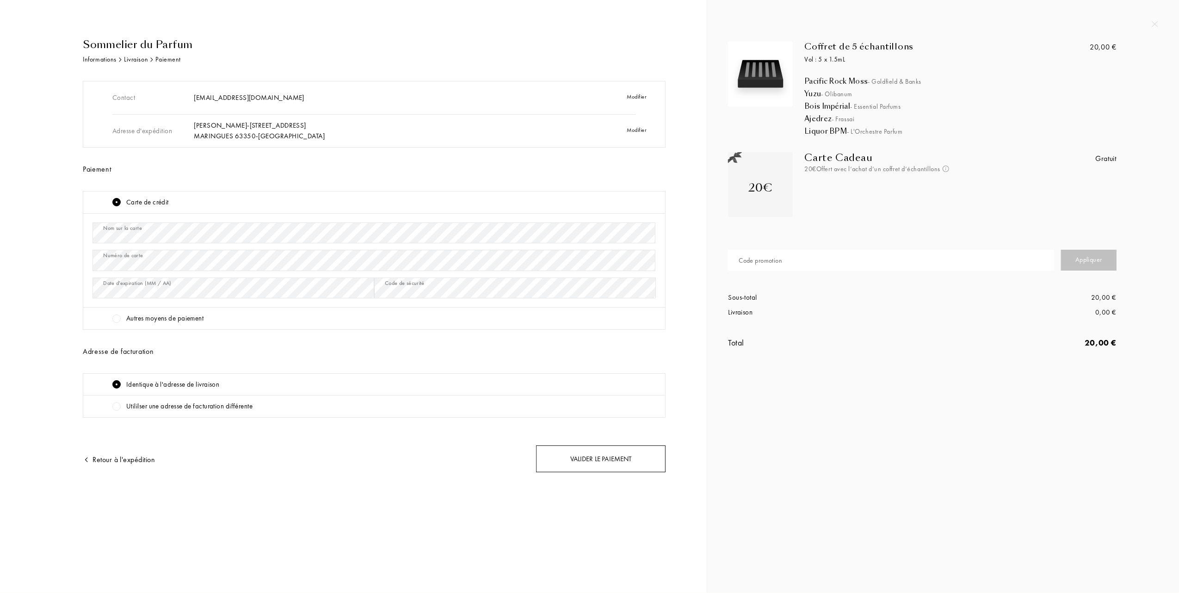
click at [592, 457] on div "Valider le paiement" at bounding box center [601, 459] width 130 height 27
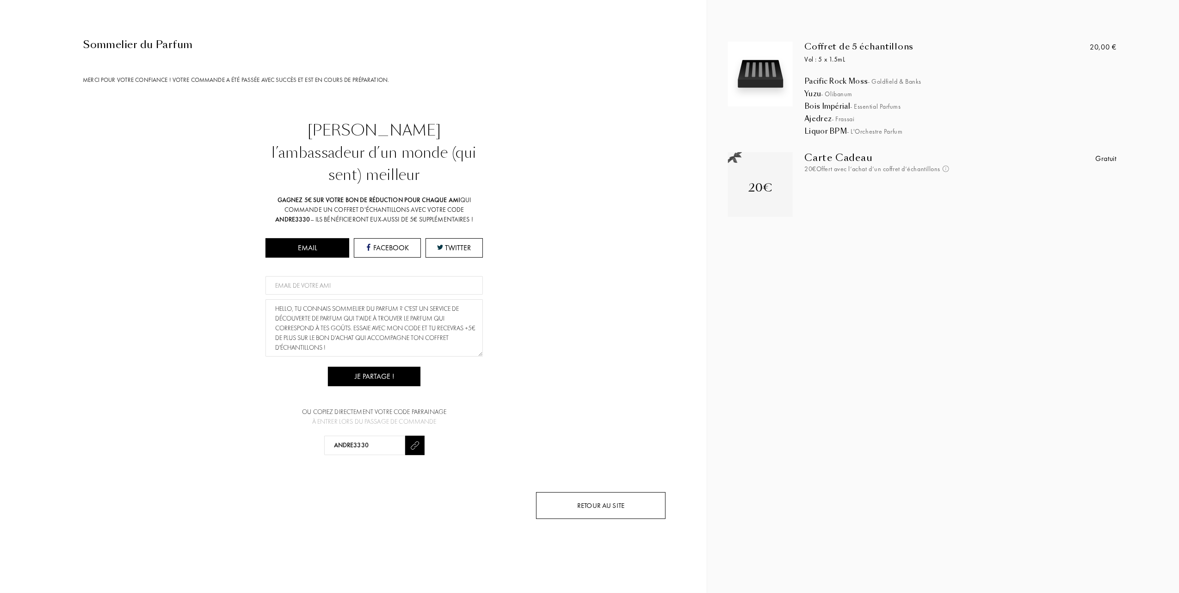
click at [609, 492] on div "Retour au site" at bounding box center [601, 505] width 130 height 27
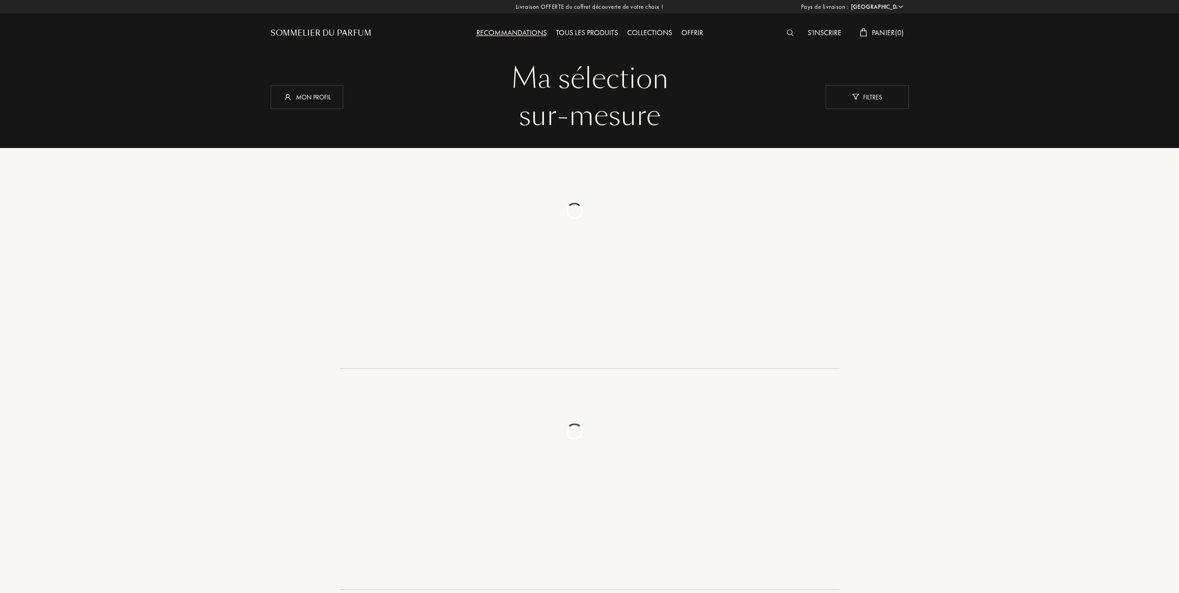
select select "FR"
